Goal: Transaction & Acquisition: Download file/media

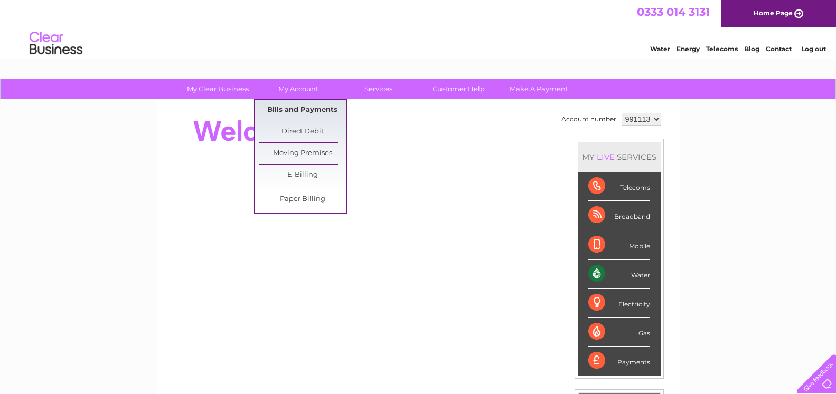
click at [306, 112] on link "Bills and Payments" at bounding box center [302, 110] width 87 height 21
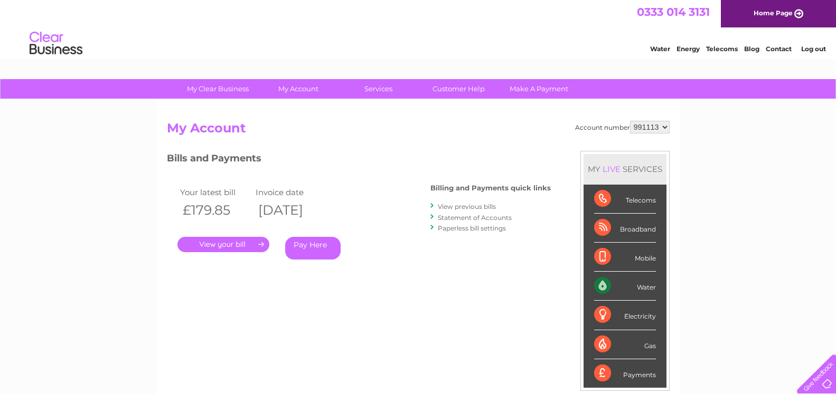
click at [240, 246] on link "." at bounding box center [223, 244] width 92 height 15
click at [477, 208] on link "View previous bills" at bounding box center [467, 207] width 58 height 8
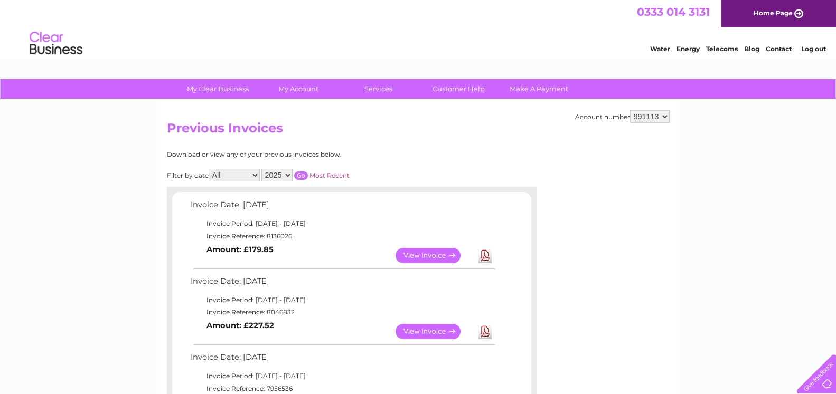
select select "2023"
click option "2023" at bounding box center [0, 0] width 0 height 0
click at [297, 172] on input "button" at bounding box center [301, 176] width 14 height 8
click at [431, 328] on link "View" at bounding box center [434, 331] width 78 height 15
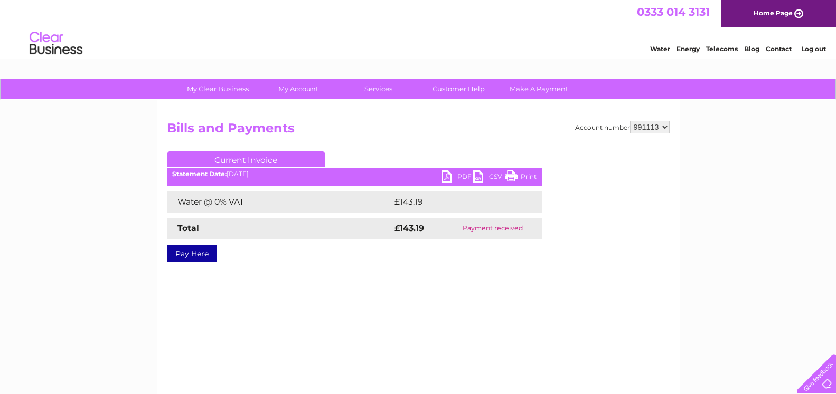
click at [453, 176] on link "PDF" at bounding box center [457, 178] width 32 height 15
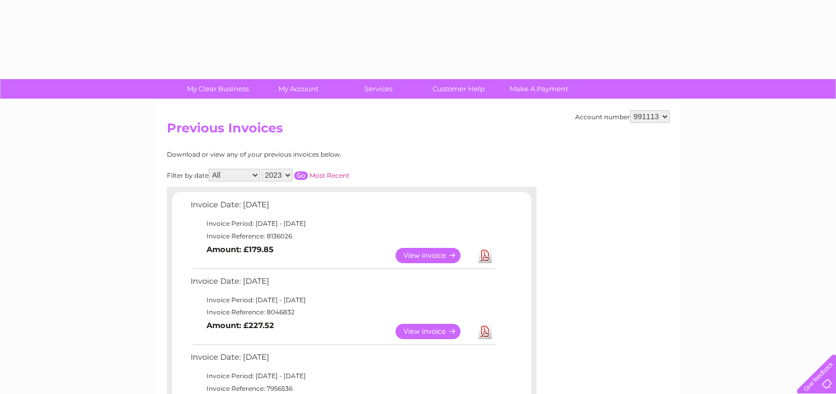
select select "2023"
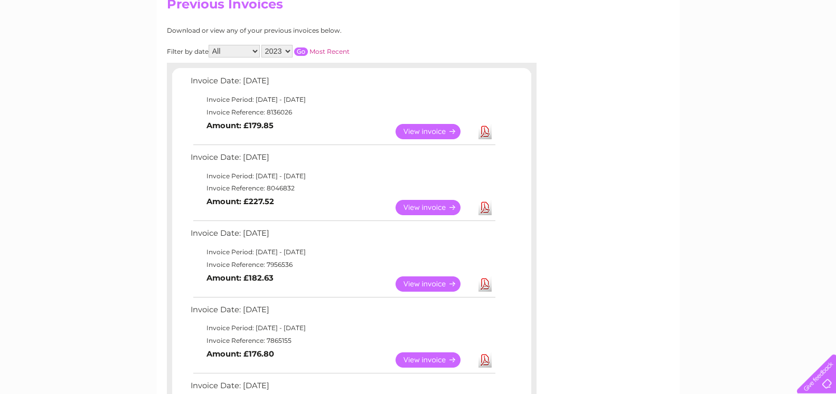
scroll to position [108, 0]
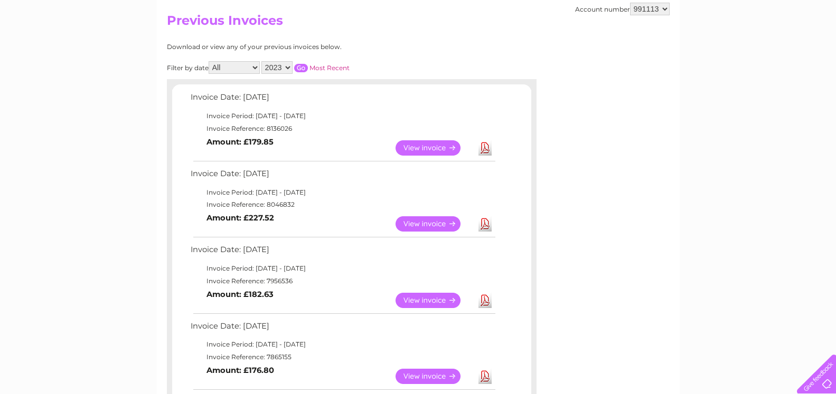
click at [295, 65] on input "button" at bounding box center [301, 68] width 14 height 8
click at [429, 148] on link "View" at bounding box center [434, 147] width 78 height 15
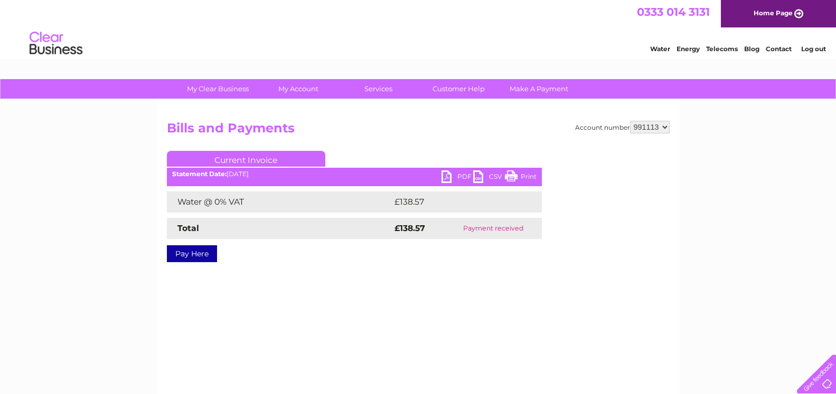
click at [453, 176] on link "PDF" at bounding box center [457, 178] width 32 height 15
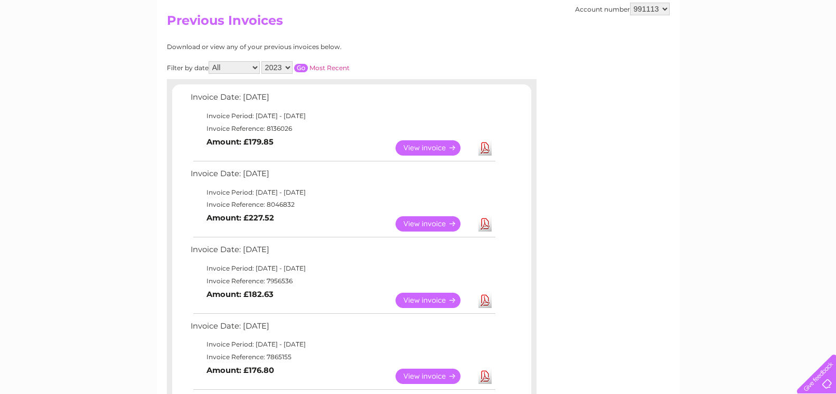
click at [297, 64] on input "button" at bounding box center [301, 68] width 14 height 8
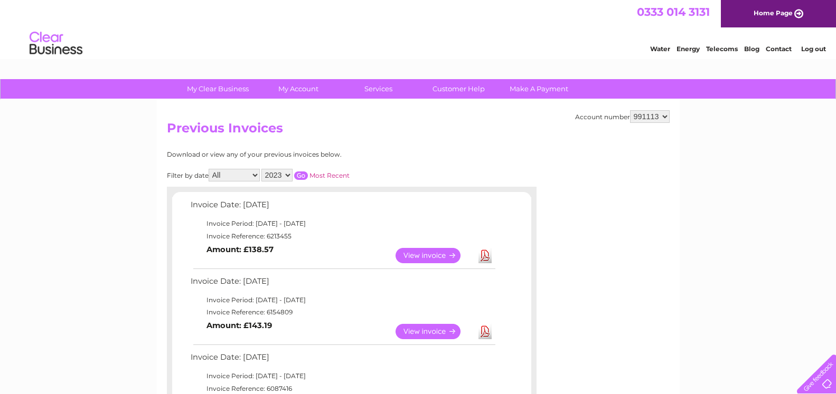
select select "2024"
click option "2024" at bounding box center [0, 0] width 0 height 0
click at [297, 173] on input "button" at bounding box center [301, 176] width 14 height 8
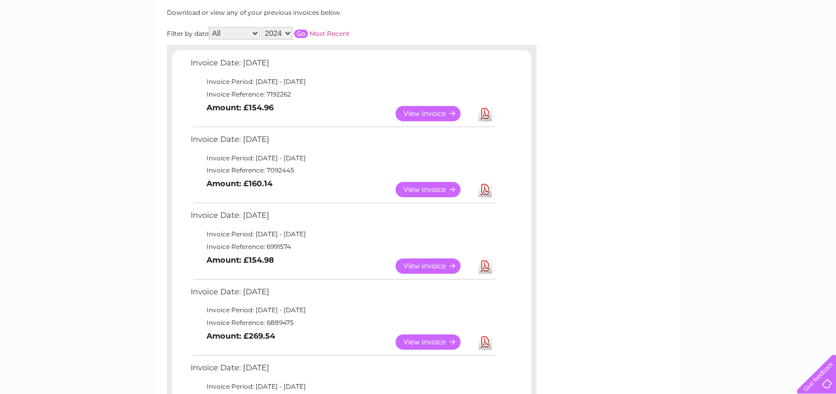
scroll to position [162, 0]
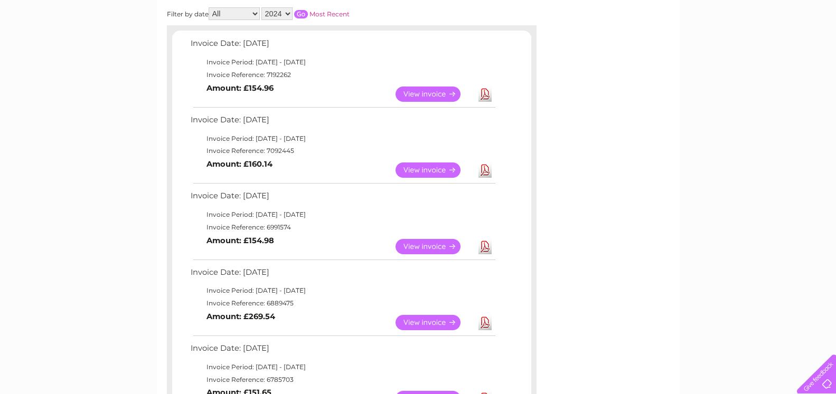
click at [483, 243] on link "Download" at bounding box center [484, 246] width 13 height 15
click at [484, 324] on link "Download" at bounding box center [484, 322] width 13 height 15
click at [488, 319] on link "Download" at bounding box center [484, 322] width 13 height 15
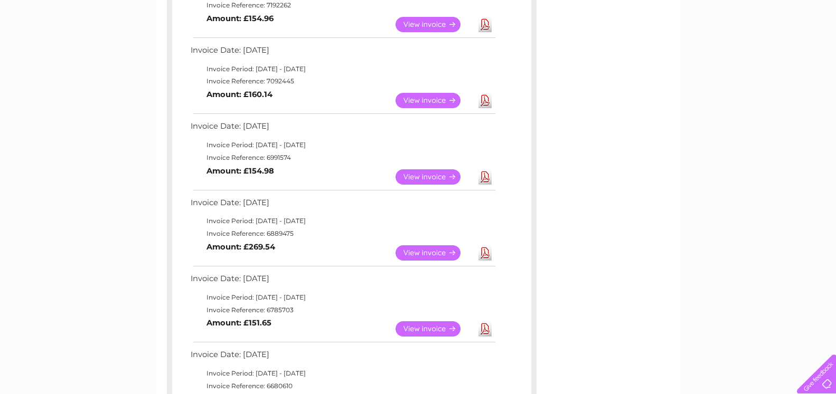
scroll to position [269, 0]
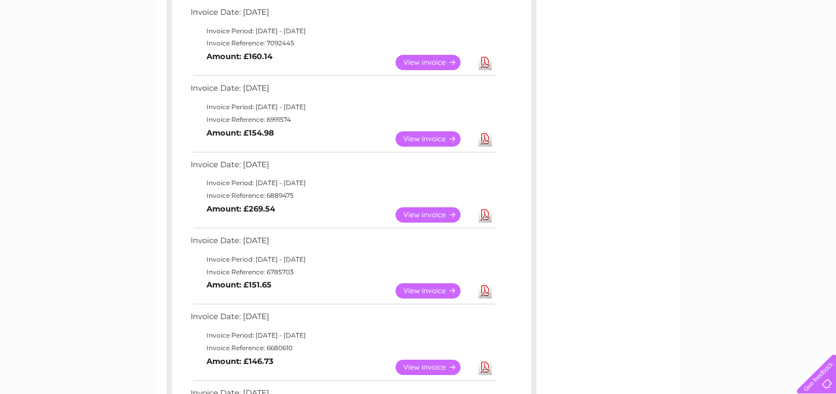
click at [485, 293] on link "Download" at bounding box center [484, 290] width 13 height 15
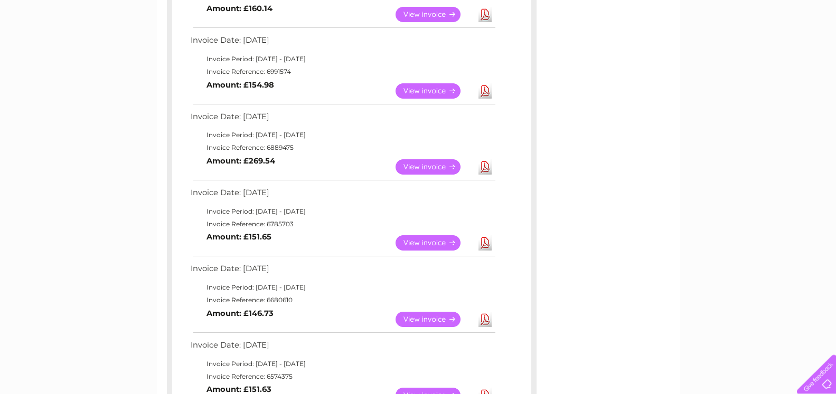
scroll to position [377, 0]
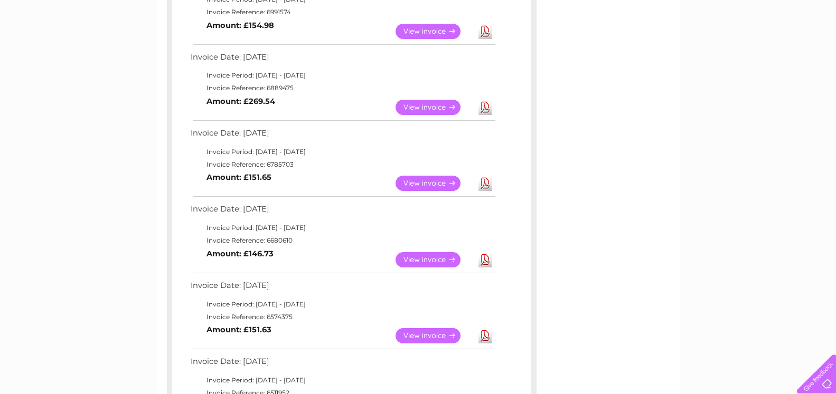
click at [483, 262] on link "Download" at bounding box center [484, 259] width 13 height 15
click at [486, 333] on link "Download" at bounding box center [484, 335] width 13 height 15
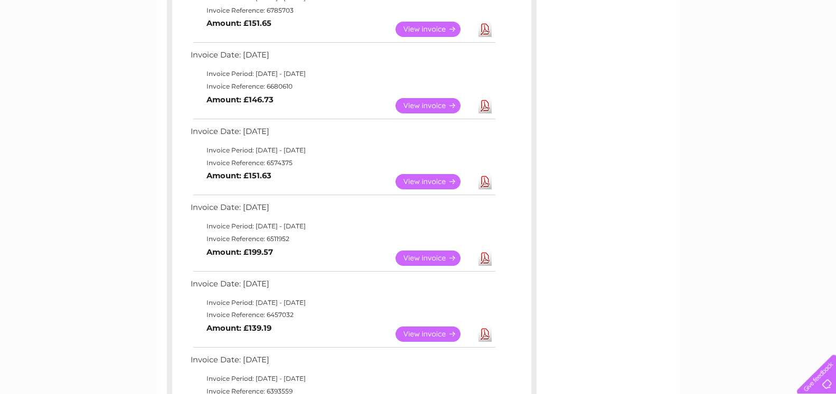
scroll to position [538, 0]
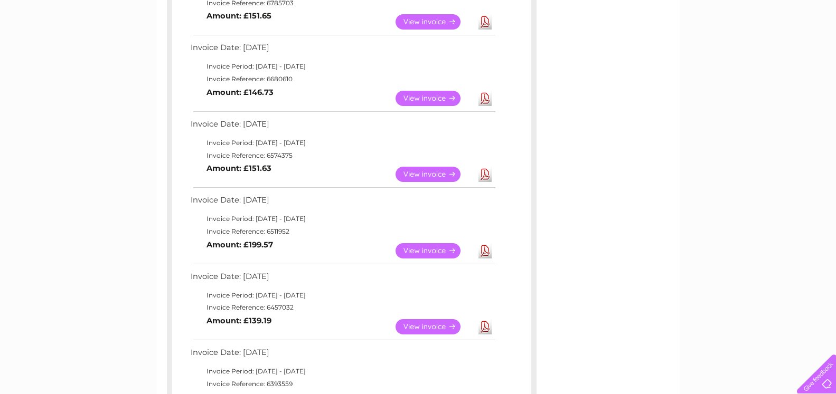
click at [487, 247] on link "Download" at bounding box center [484, 250] width 13 height 15
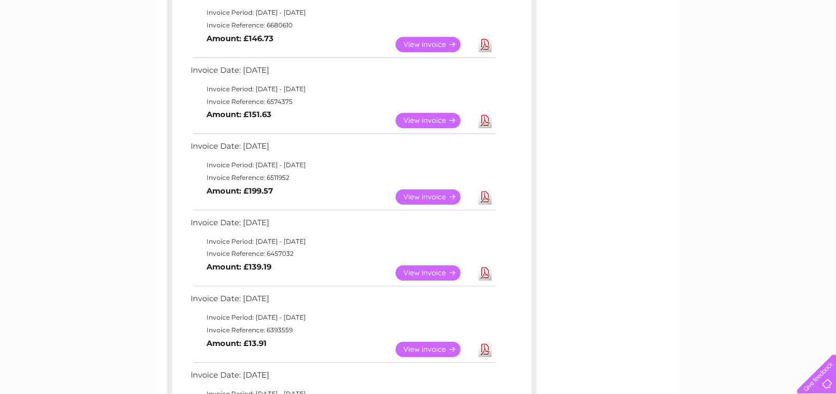
click at [488, 271] on link "Download" at bounding box center [484, 273] width 13 height 15
click at [488, 276] on link "Download" at bounding box center [484, 273] width 13 height 15
click at [484, 347] on link "Download" at bounding box center [484, 349] width 13 height 15
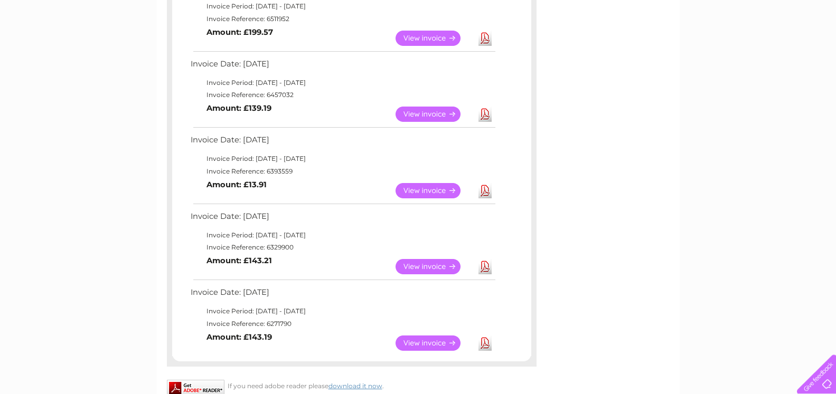
scroll to position [754, 0]
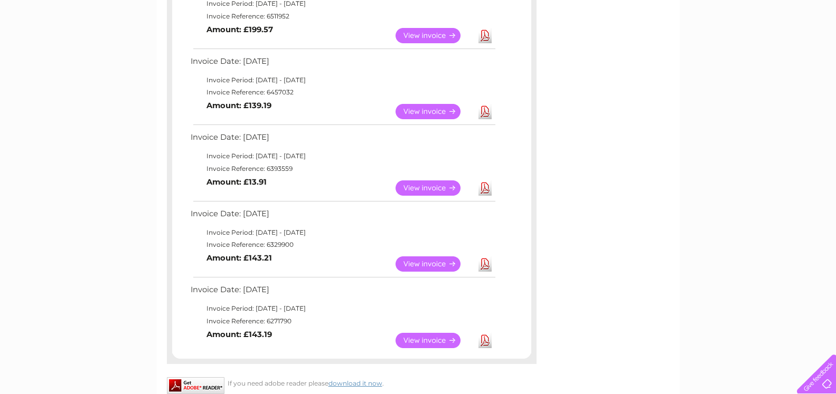
click at [485, 260] on link "Download" at bounding box center [484, 264] width 13 height 15
click at [431, 340] on link "View" at bounding box center [434, 340] width 78 height 15
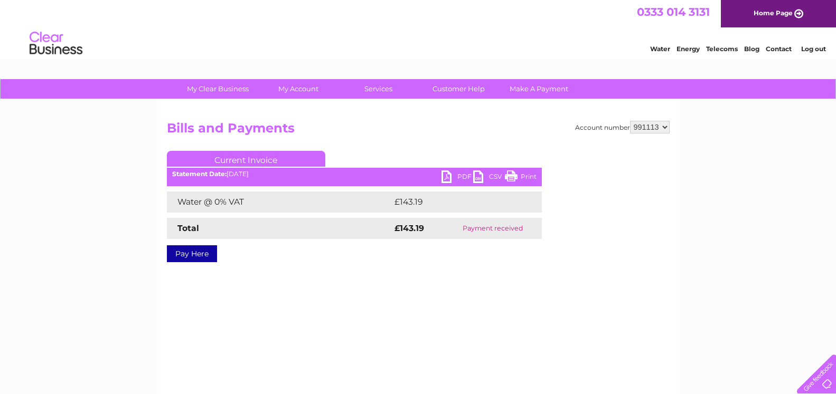
click at [461, 177] on link "PDF" at bounding box center [457, 178] width 32 height 15
